Goal: Entertainment & Leisure: Consume media (video, audio)

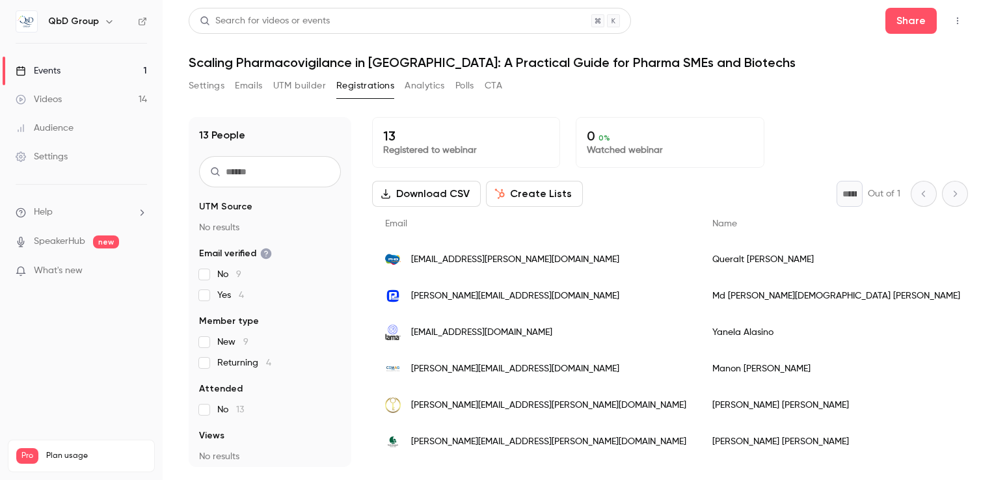
click at [44, 70] on div "Events" at bounding box center [38, 70] width 45 height 13
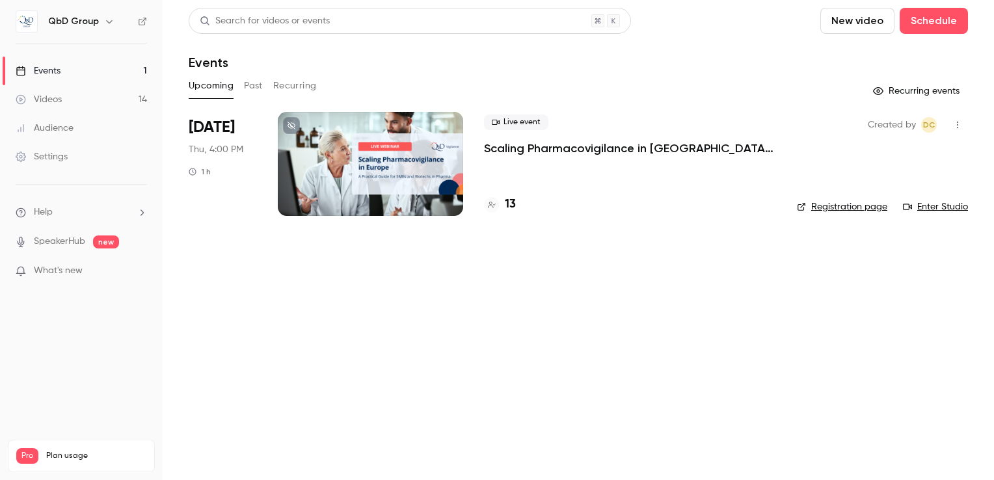
click at [510, 202] on h4 "13" at bounding box center [510, 205] width 11 height 18
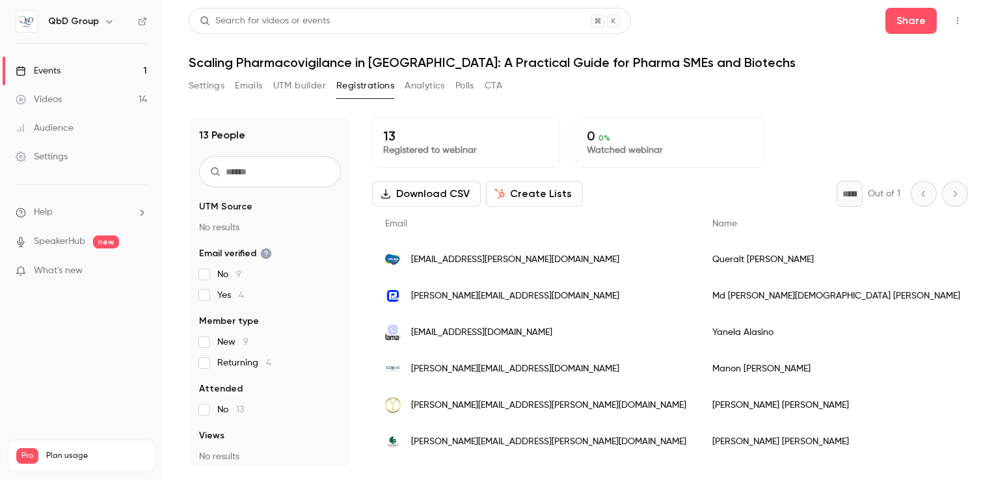
click at [42, 94] on div "Videos" at bounding box center [39, 99] width 46 height 13
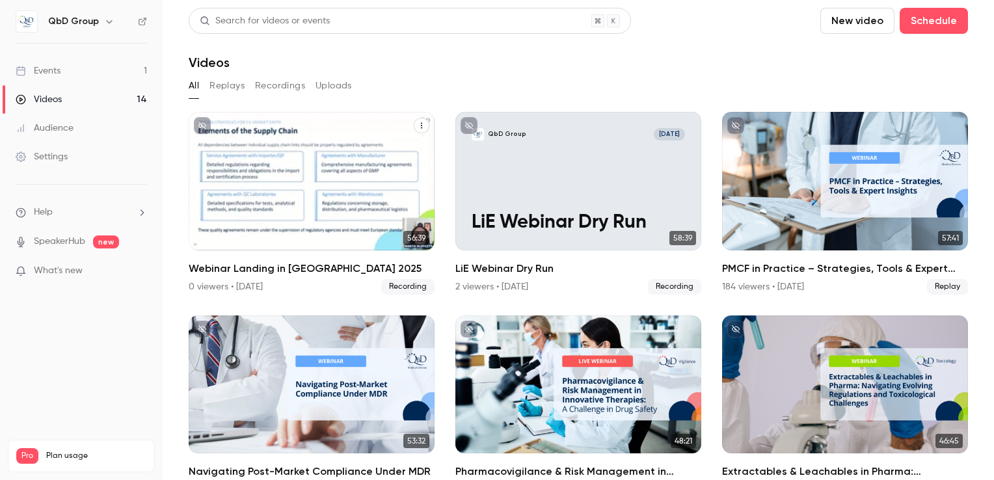
click at [315, 183] on div "QbD Group [DATE] Webinar Landing in [GEOGRAPHIC_DATA] 2025" at bounding box center [312, 181] width 246 height 139
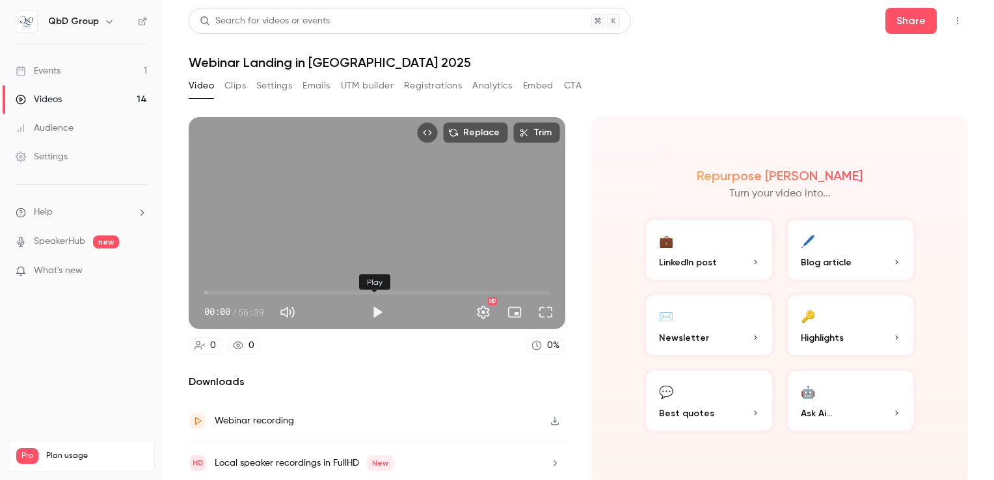
click at [375, 304] on button "Play" at bounding box center [377, 312] width 26 height 26
click at [269, 290] on span "00:04" at bounding box center [376, 292] width 345 height 21
click at [334, 290] on span "10:47" at bounding box center [376, 292] width 345 height 21
click at [362, 290] on span "21:43" at bounding box center [376, 292] width 345 height 21
click at [410, 287] on span "26:19" at bounding box center [376, 292] width 345 height 21
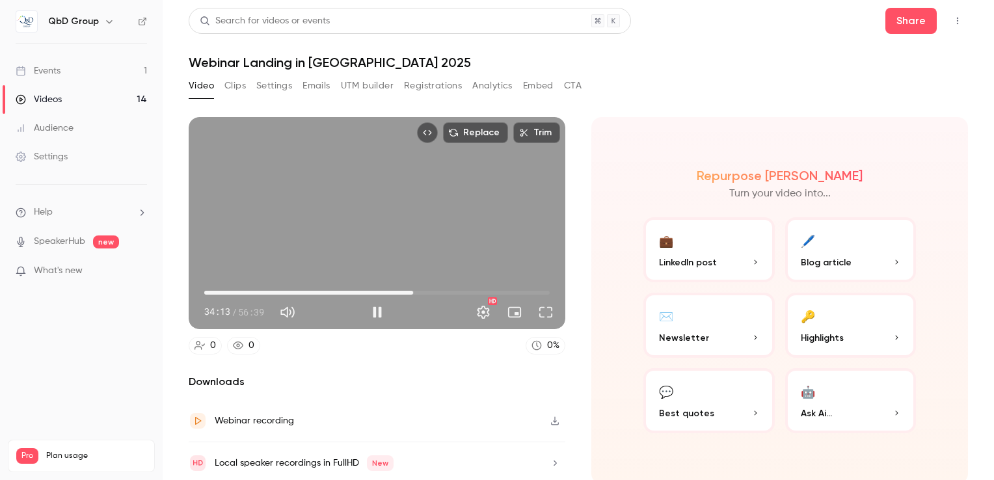
click at [444, 288] on span "34:13" at bounding box center [376, 292] width 345 height 21
click at [493, 286] on span "48:03" at bounding box center [376, 292] width 345 height 21
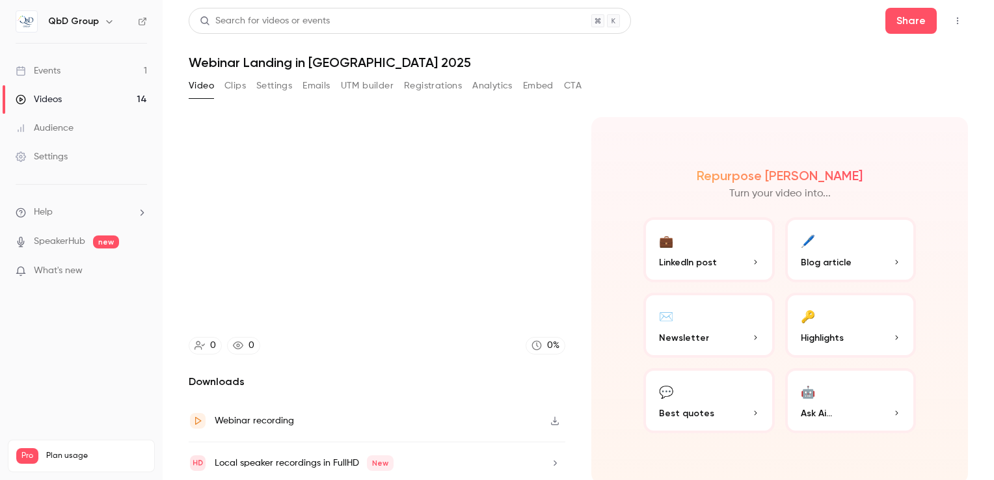
type input "******"
click at [21, 69] on icon at bounding box center [20, 71] width 8 height 10
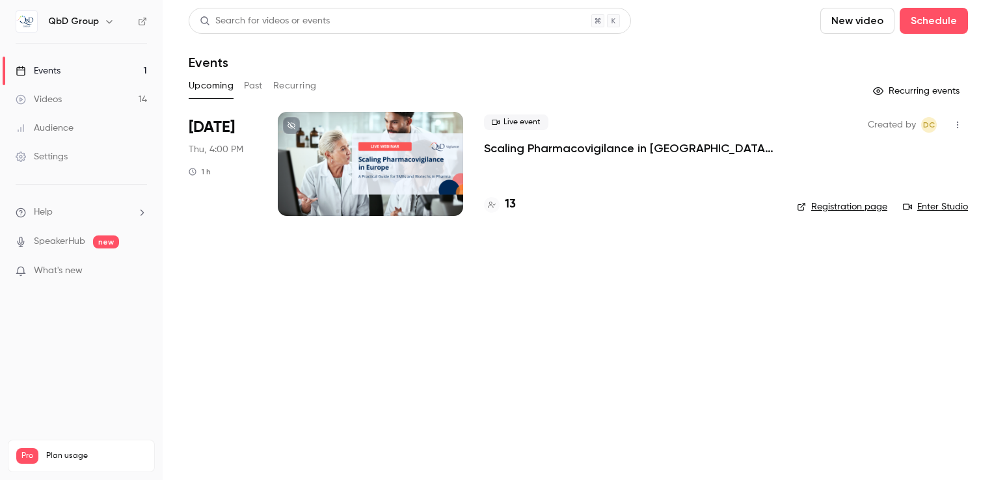
click at [514, 203] on h4 "13" at bounding box center [510, 205] width 11 height 18
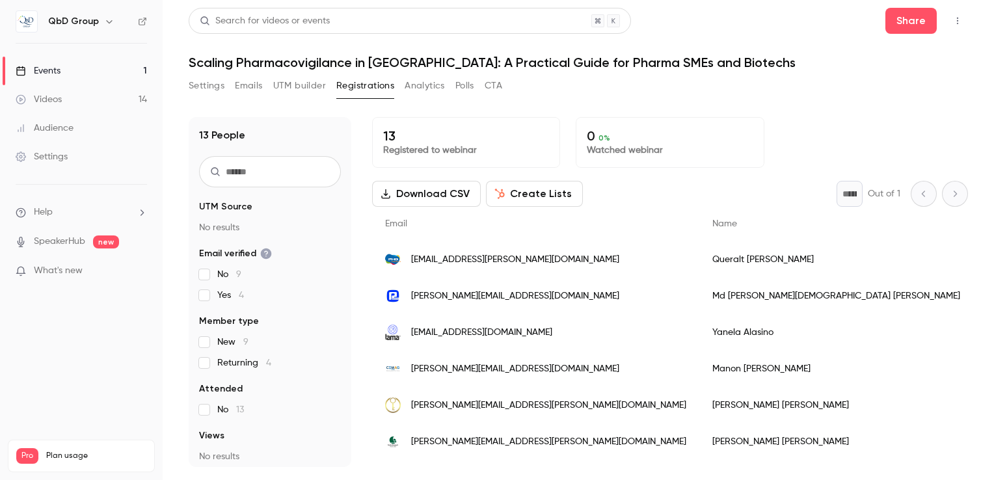
click at [46, 72] on div "Events" at bounding box center [38, 70] width 45 height 13
